Goal: Task Accomplishment & Management: Complete application form

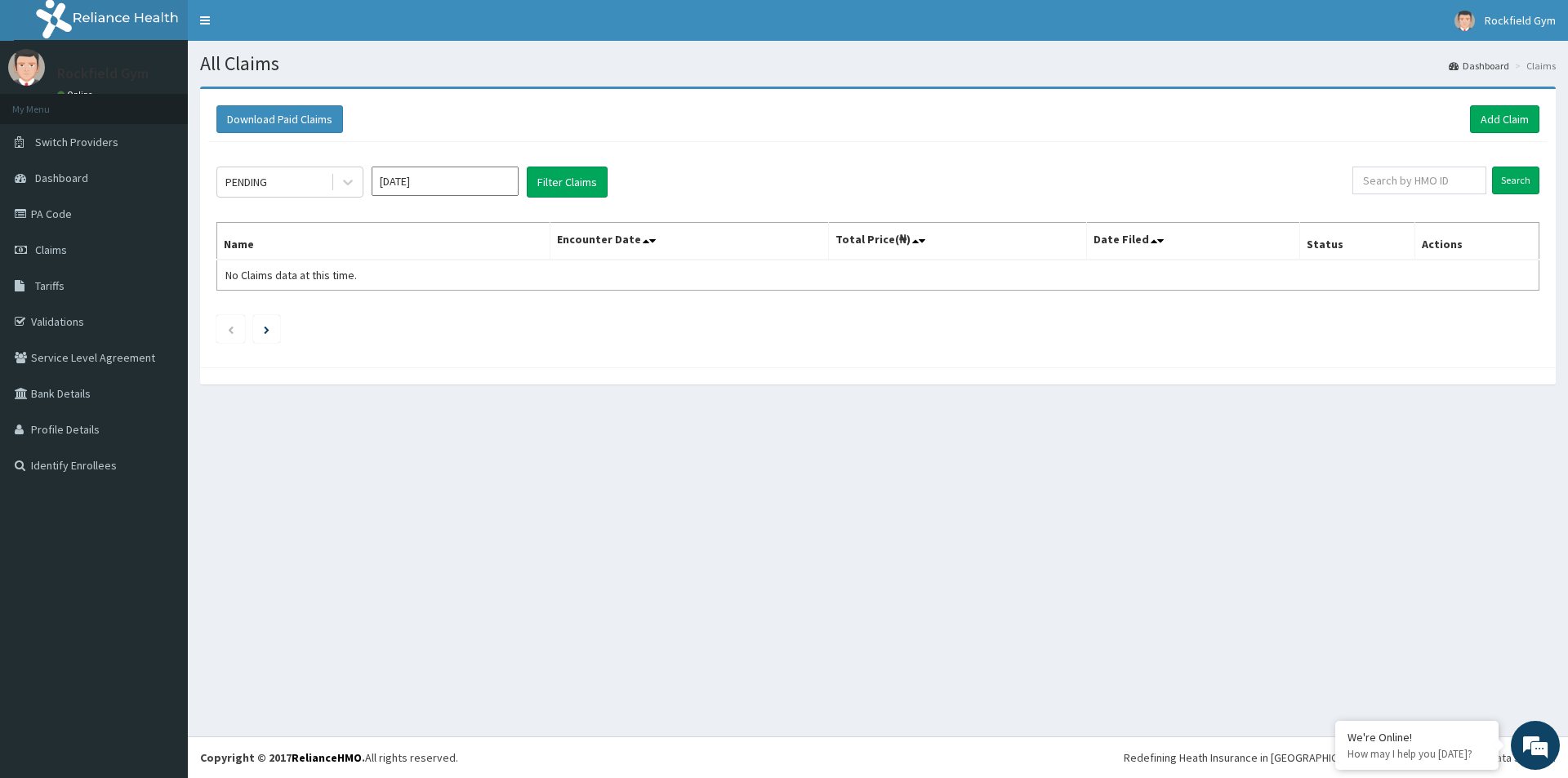
click at [465, 181] on input "[DATE]" at bounding box center [445, 182] width 147 height 29
click at [441, 281] on div "May" at bounding box center [445, 283] width 33 height 30
type input "[DATE]"
click at [340, 183] on icon at bounding box center [348, 182] width 16 height 16
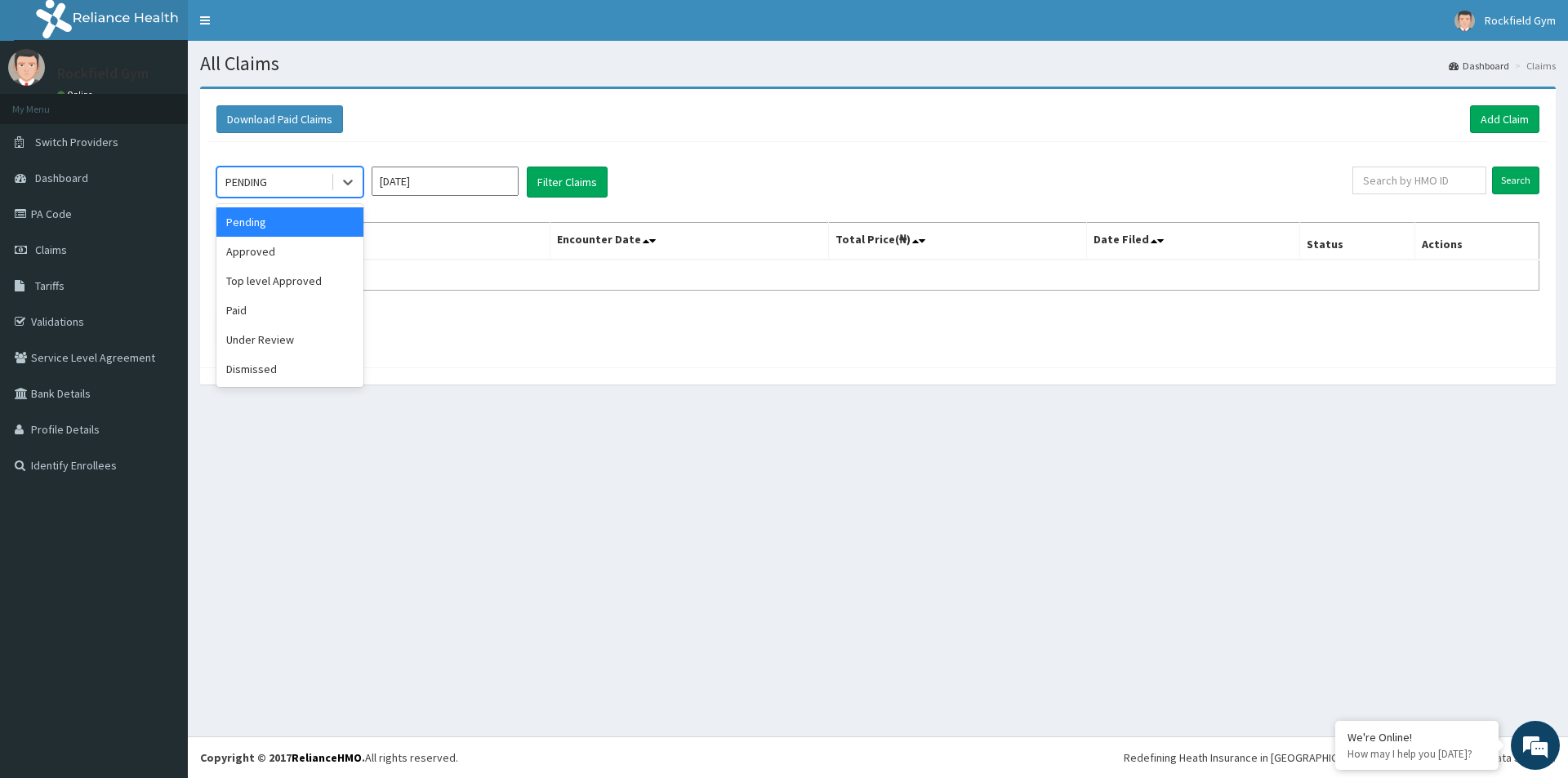
click at [693, 142] on div "Download Paid Claims Add Claim" at bounding box center [878, 119] width 1340 height 45
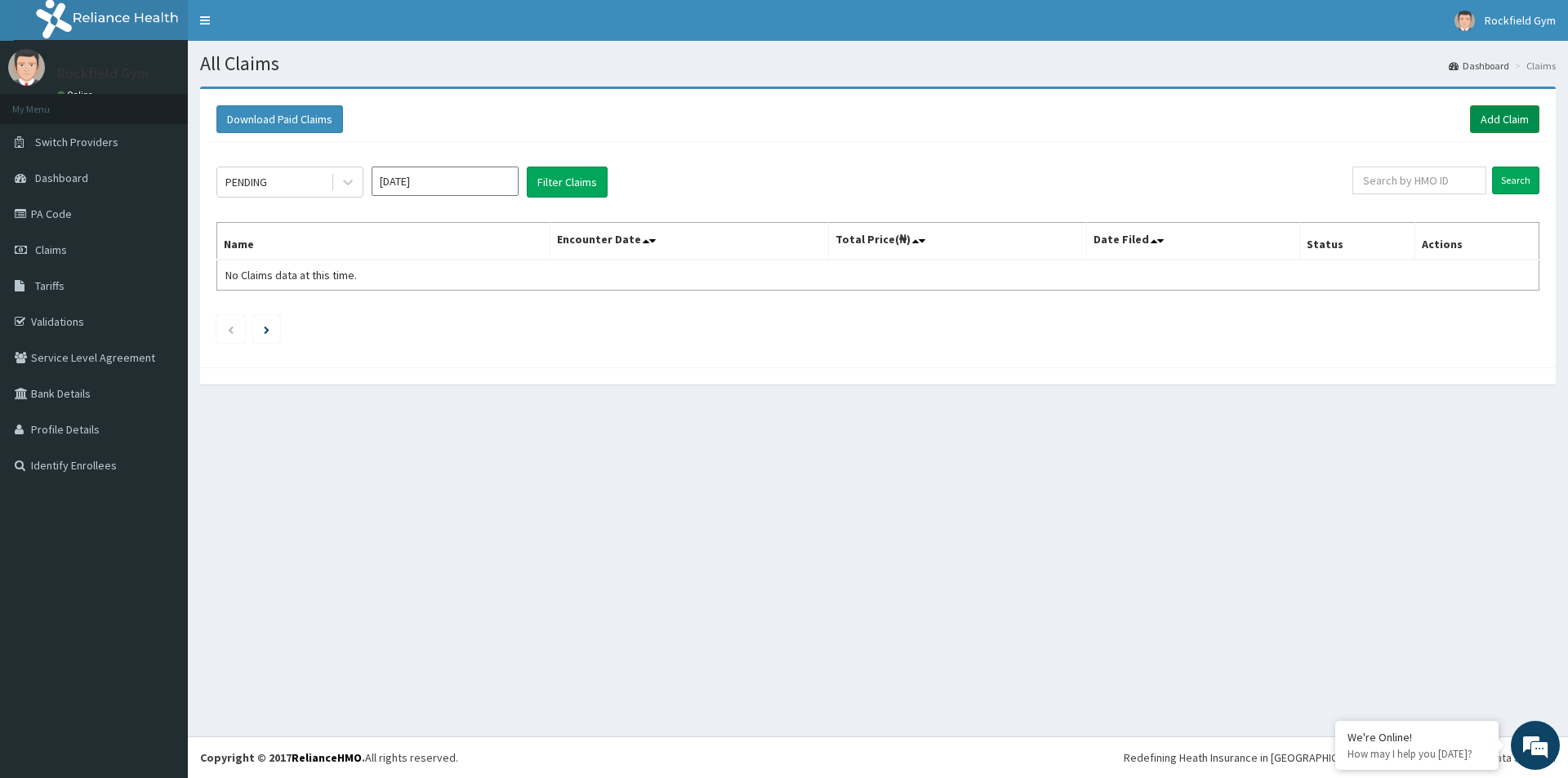
click at [1507, 121] on link "Add Claim" at bounding box center [1505, 119] width 70 height 28
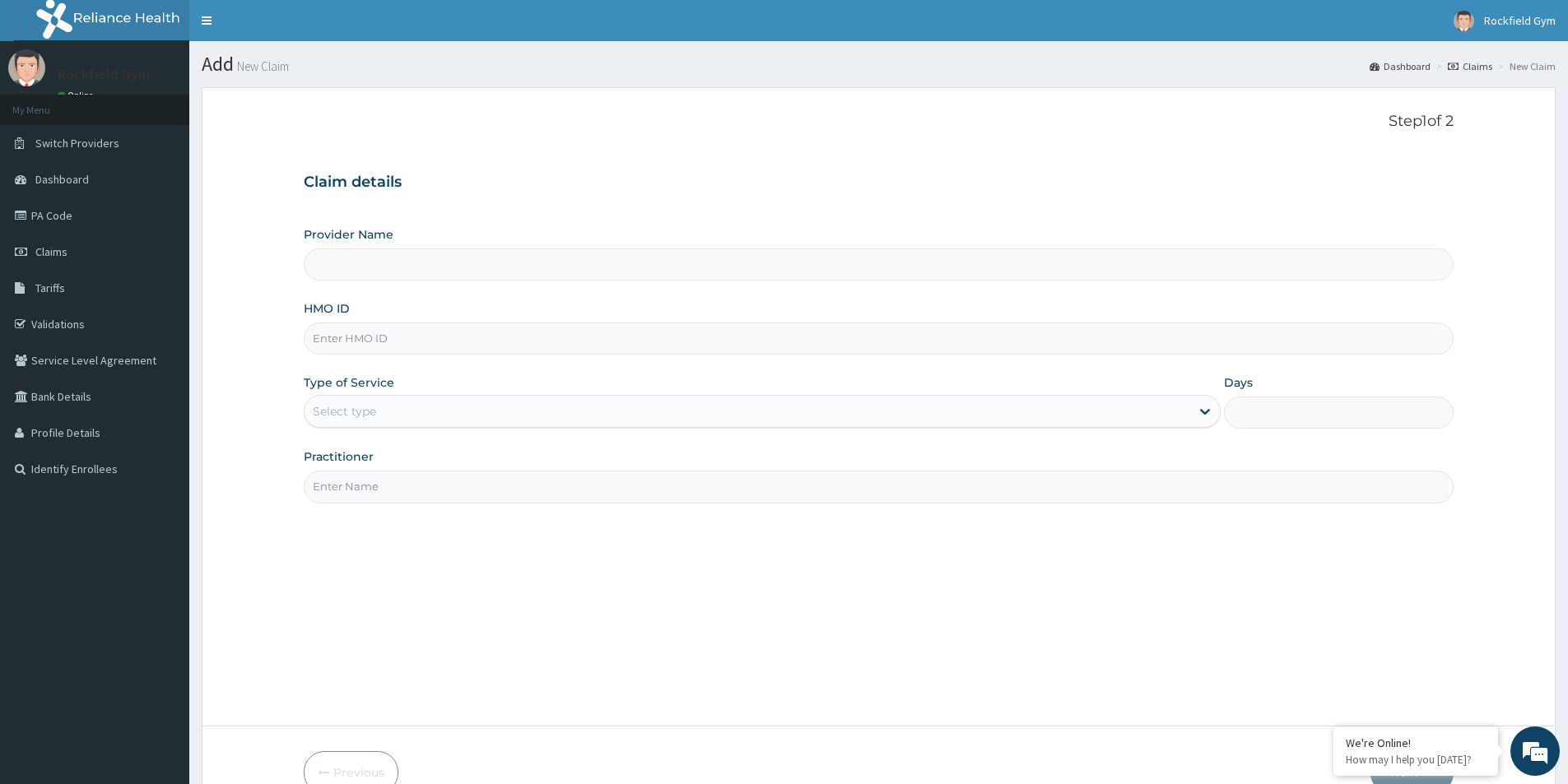
type input "Rockfield unique physio GYM"
type input "1"
